Goal: Information Seeking & Learning: Learn about a topic

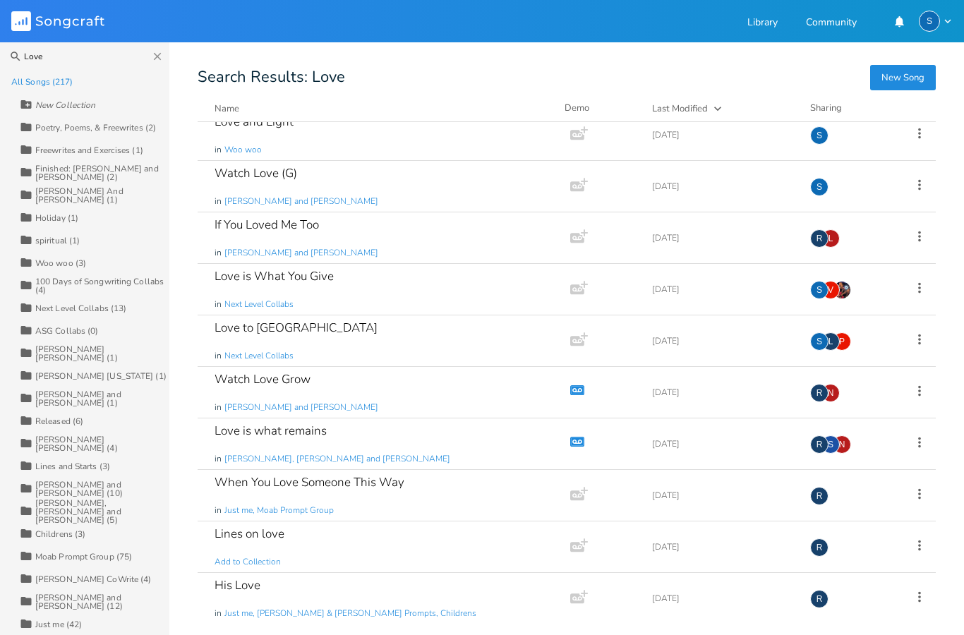
scroll to position [64, 0]
type input "Love"
click at [352, 447] on div "Love is what remains in [PERSON_NAME], [PERSON_NAME] and [PERSON_NAME]" at bounding box center [380, 443] width 333 height 51
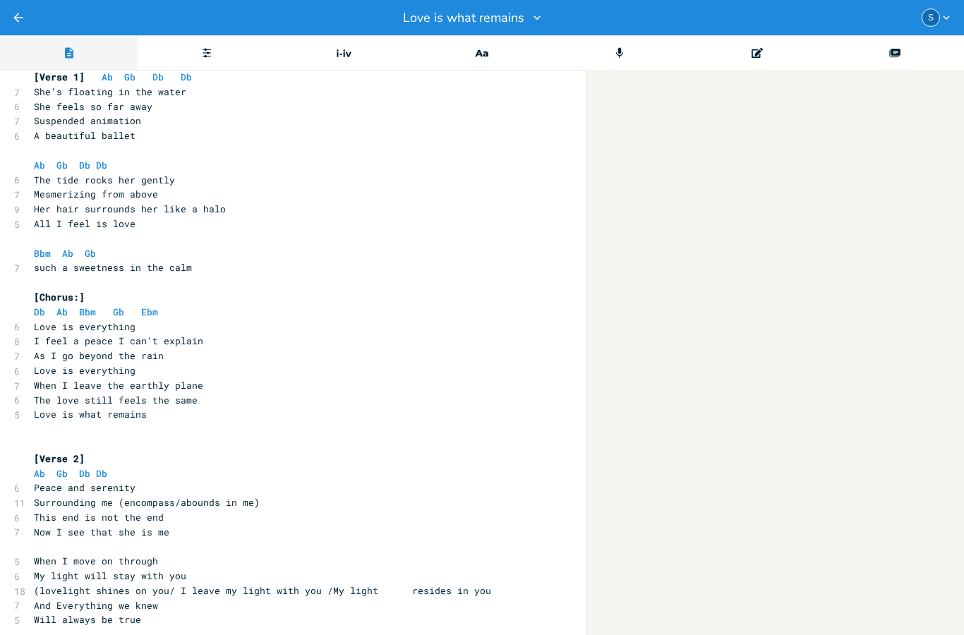
scroll to position [101, 0]
click at [23, 26] on button "Back" at bounding box center [18, 17] width 14 height 35
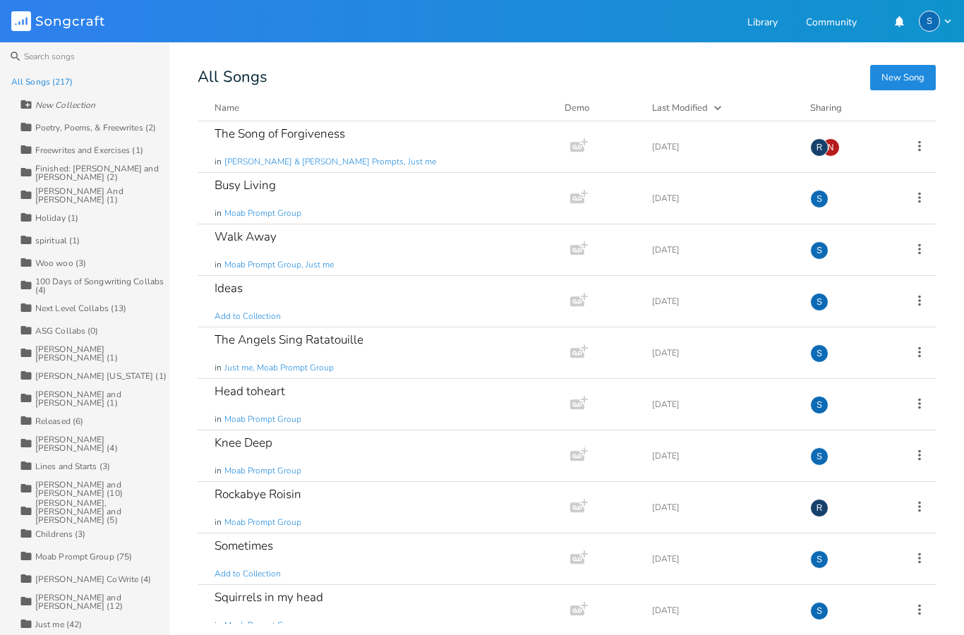
click at [377, 355] on div "The Angels Sing Ratatouille in Just me, Moab Prompt Group" at bounding box center [380, 352] width 333 height 51
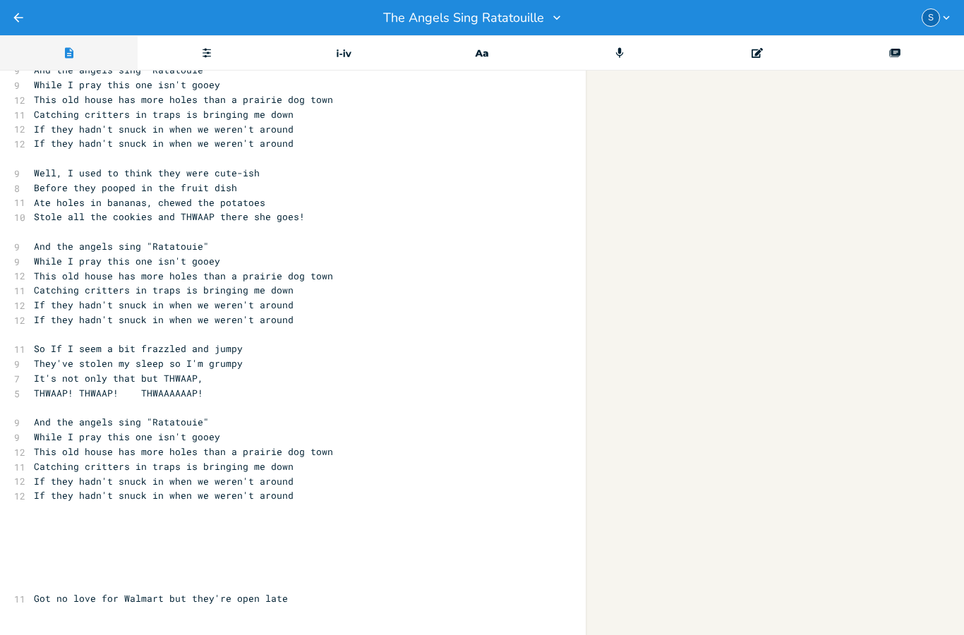
scroll to position [298, 0]
click at [24, 20] on icon "Back" at bounding box center [18, 18] width 14 height 14
